Goal: Transaction & Acquisition: Purchase product/service

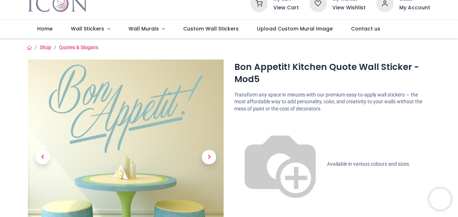
scroll to position [44, 0]
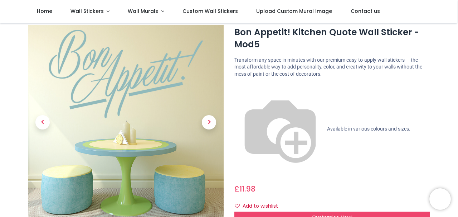
scroll to position [20, 0]
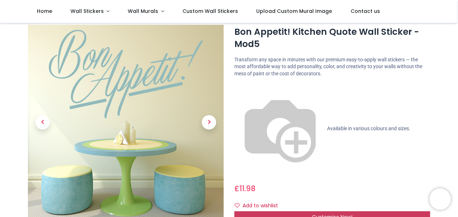
click at [335, 213] on span "Customise Now!" at bounding box center [332, 216] width 40 height 7
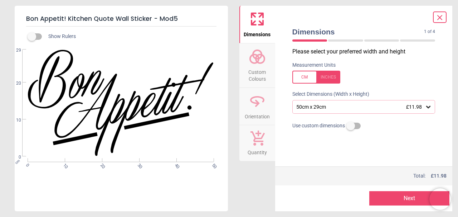
click at [307, 77] on div at bounding box center [316, 77] width 48 height 13
click at [330, 81] on div at bounding box center [316, 77] width 48 height 13
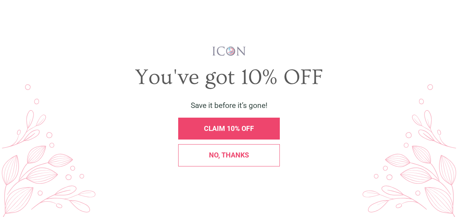
scroll to position [0, 0]
click at [236, 159] on span "No, thanks" at bounding box center [229, 155] width 40 height 8
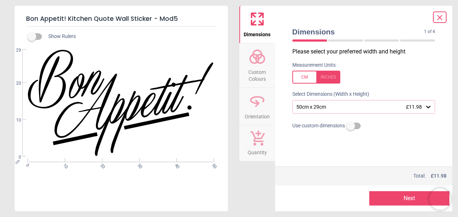
click at [360, 40] on div at bounding box center [345, 40] width 35 height 2
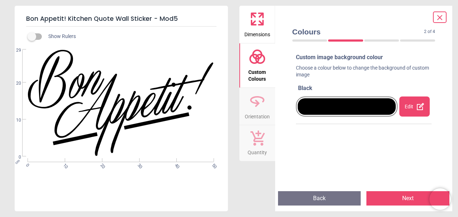
click at [387, 45] on div "Colours 2 of 4 2 of 5" at bounding box center [364, 35] width 155 height 25
click at [383, 45] on div "Colours 2 of 4 2 of 5" at bounding box center [364, 35] width 155 height 25
click at [409, 201] on button "Next" at bounding box center [408, 198] width 83 height 14
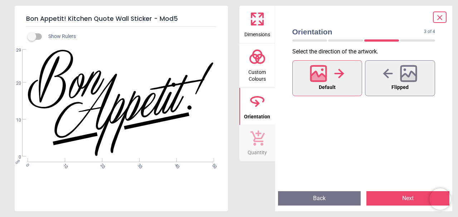
click at [415, 196] on button "Next" at bounding box center [408, 198] width 83 height 14
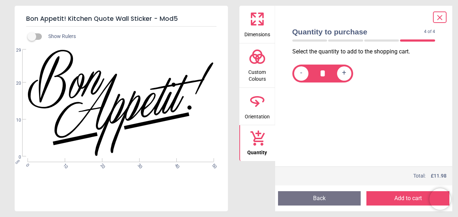
click at [403, 201] on button "Add to cart" at bounding box center [408, 198] width 83 height 14
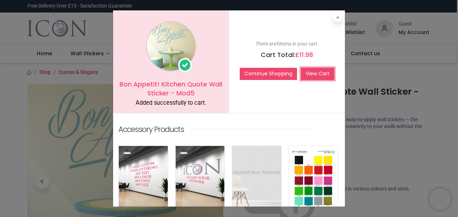
click at [316, 76] on link "View Cart" at bounding box center [317, 74] width 33 height 12
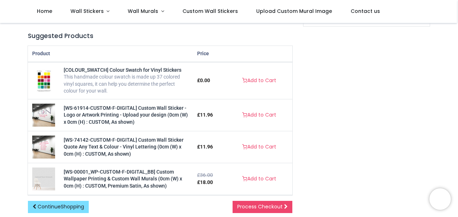
scroll to position [183, 0]
